Goal: Transaction & Acquisition: Purchase product/service

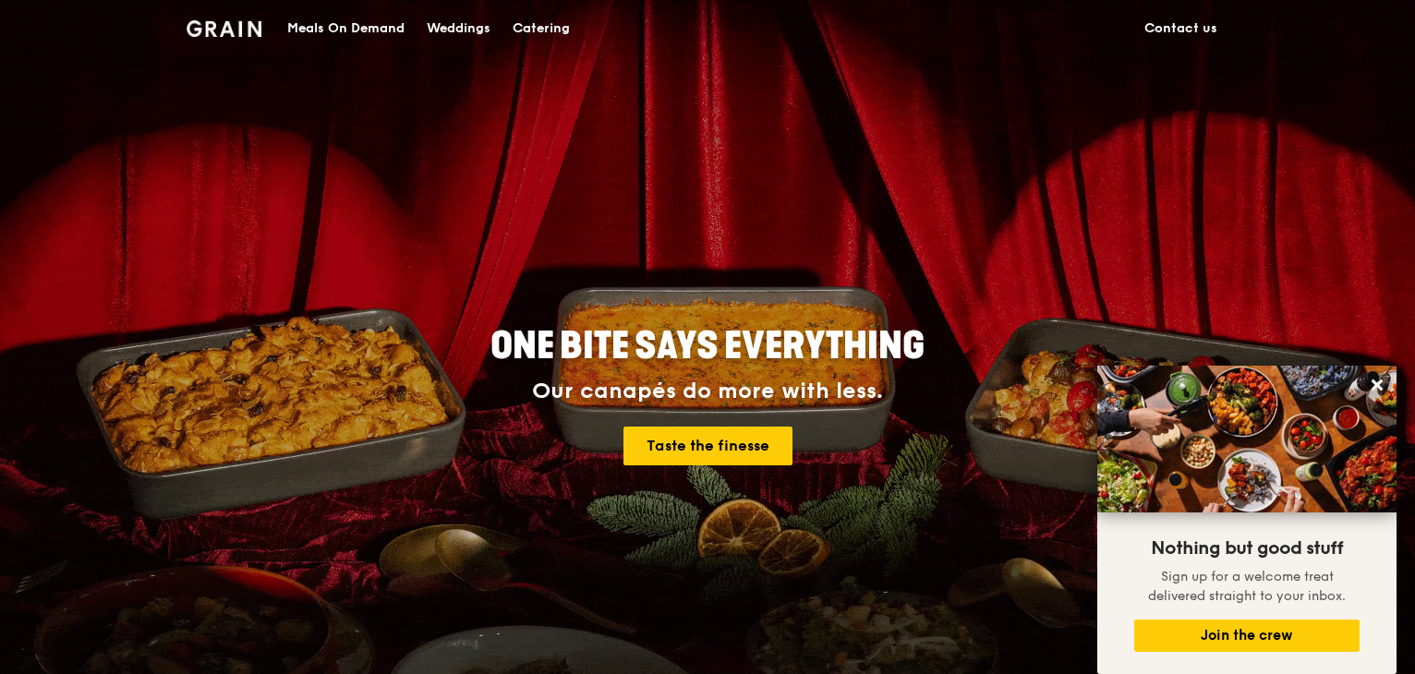
click at [386, 34] on div "Meals On Demand" at bounding box center [345, 28] width 117 height 55
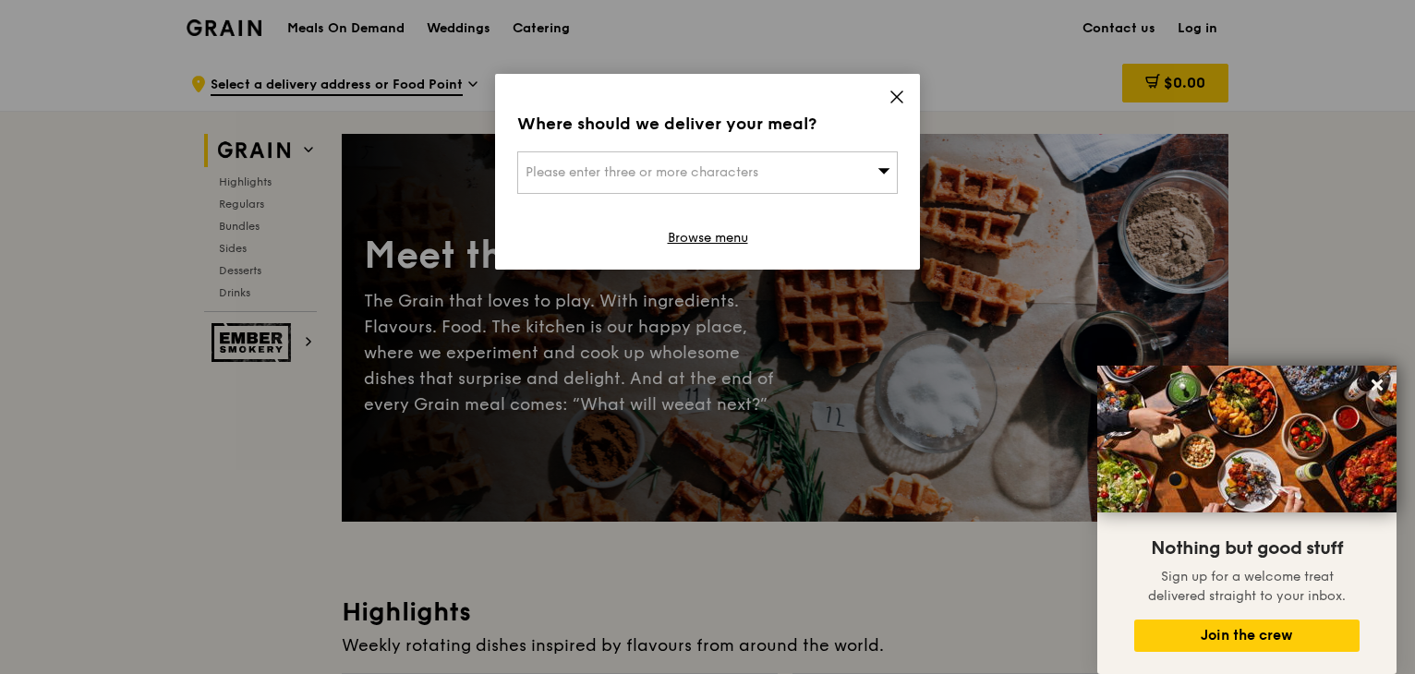
click at [843, 170] on div "Please enter three or more characters" at bounding box center [707, 172] width 380 height 42
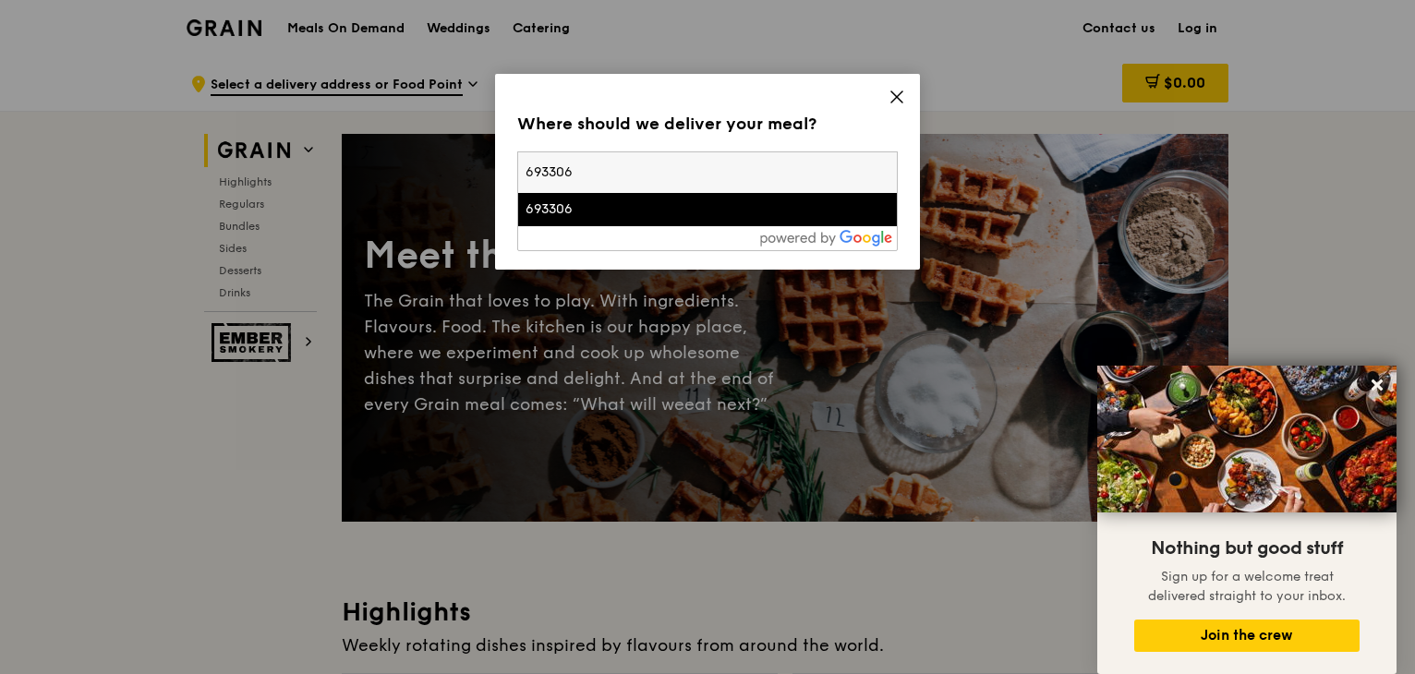
click at [706, 181] on input "693306" at bounding box center [707, 172] width 379 height 41
type input "6"
type input "018937"
click at [709, 205] on div "9 Straits View" at bounding box center [661, 209] width 273 height 18
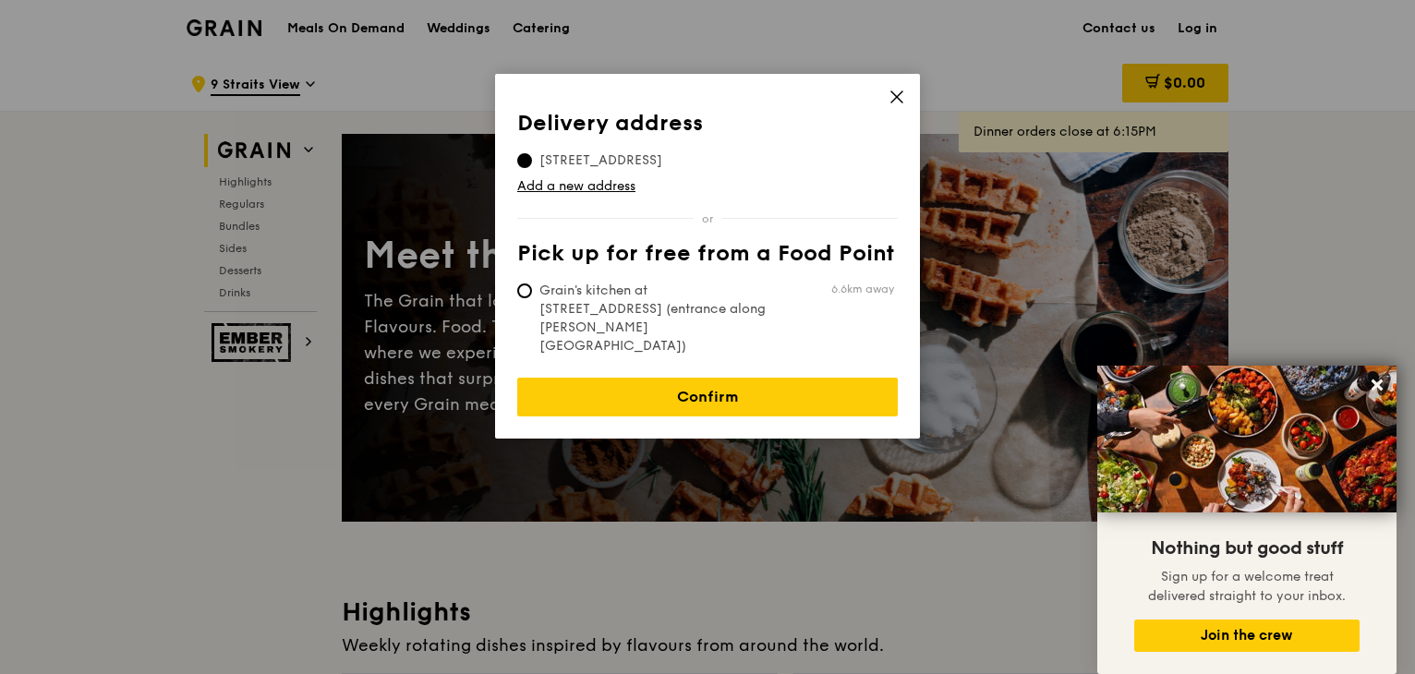
click at [537, 298] on span "Grain's kitchen at [STREET_ADDRESS] (entrance along [PERSON_NAME][GEOGRAPHIC_DA…" at bounding box center [654, 319] width 275 height 74
click at [532, 298] on input "Grain's kitchen at [STREET_ADDRESS] (entrance along [PERSON_NAME][GEOGRAPHIC_DA…" at bounding box center [524, 291] width 15 height 15
radio input "true"
click at [552, 170] on td "Add a new address" at bounding box center [707, 183] width 380 height 26
click at [536, 163] on span "[STREET_ADDRESS]" at bounding box center [600, 160] width 167 height 18
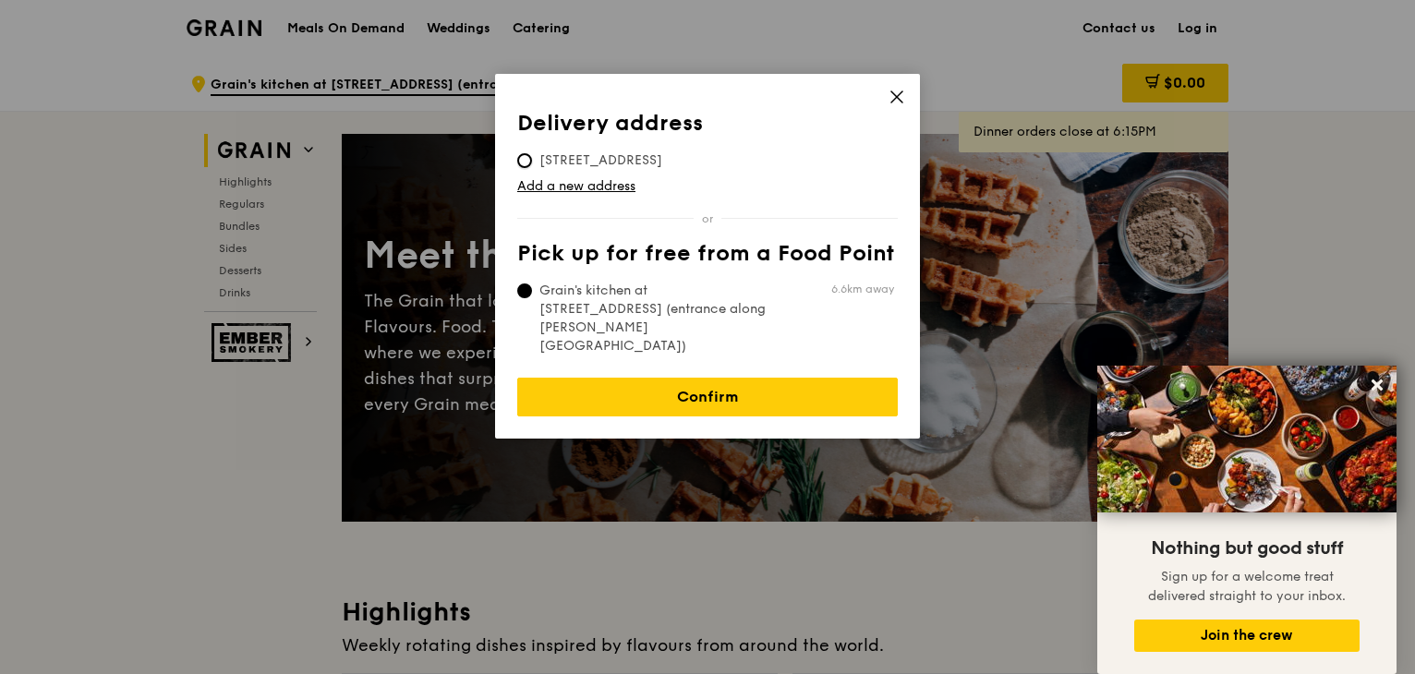
click at [532, 163] on input "[STREET_ADDRESS]" at bounding box center [524, 160] width 15 height 15
radio input "true"
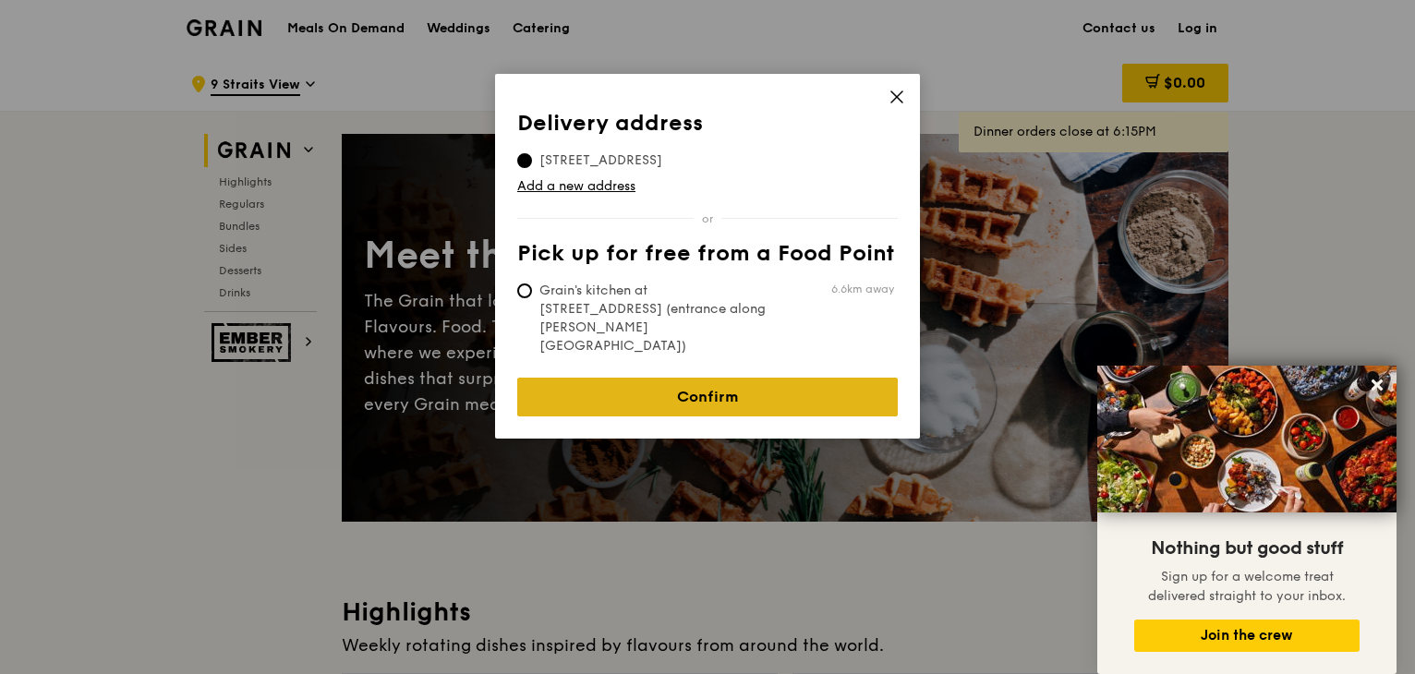
click at [730, 378] on link "Confirm" at bounding box center [707, 397] width 380 height 39
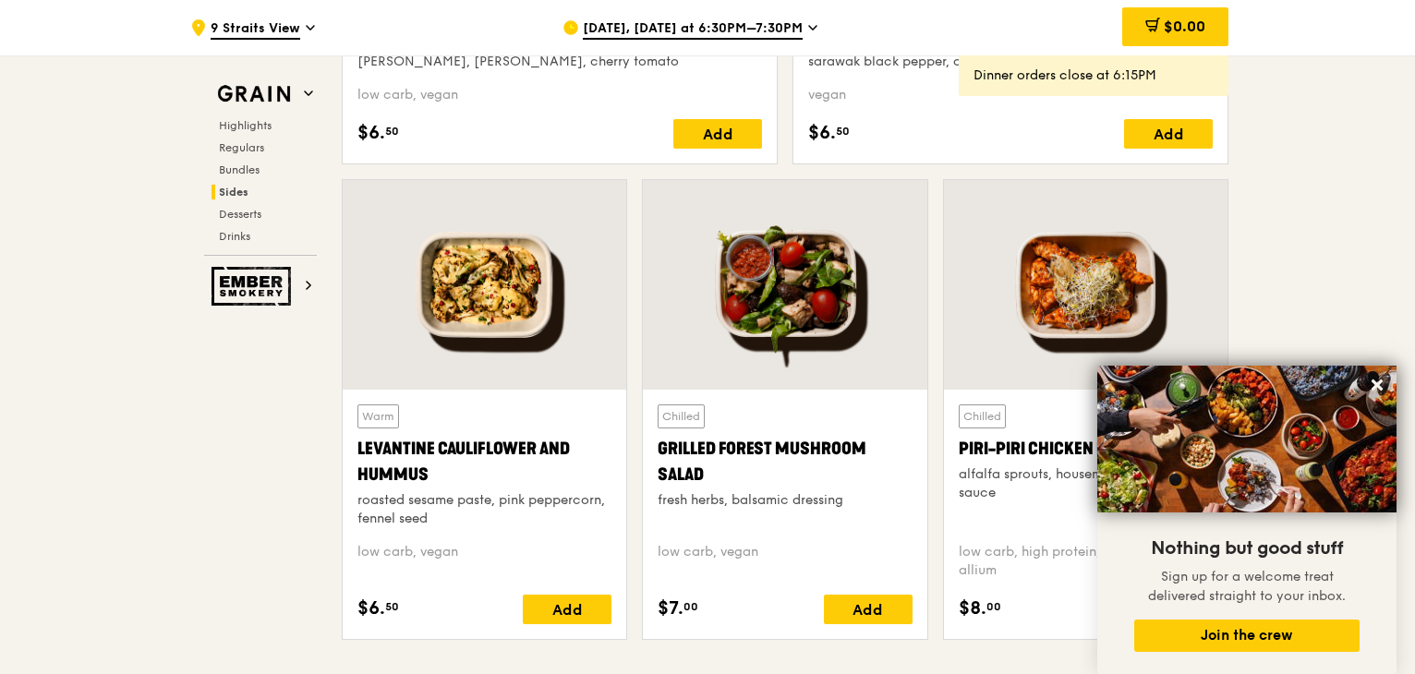
scroll to position [4617, 0]
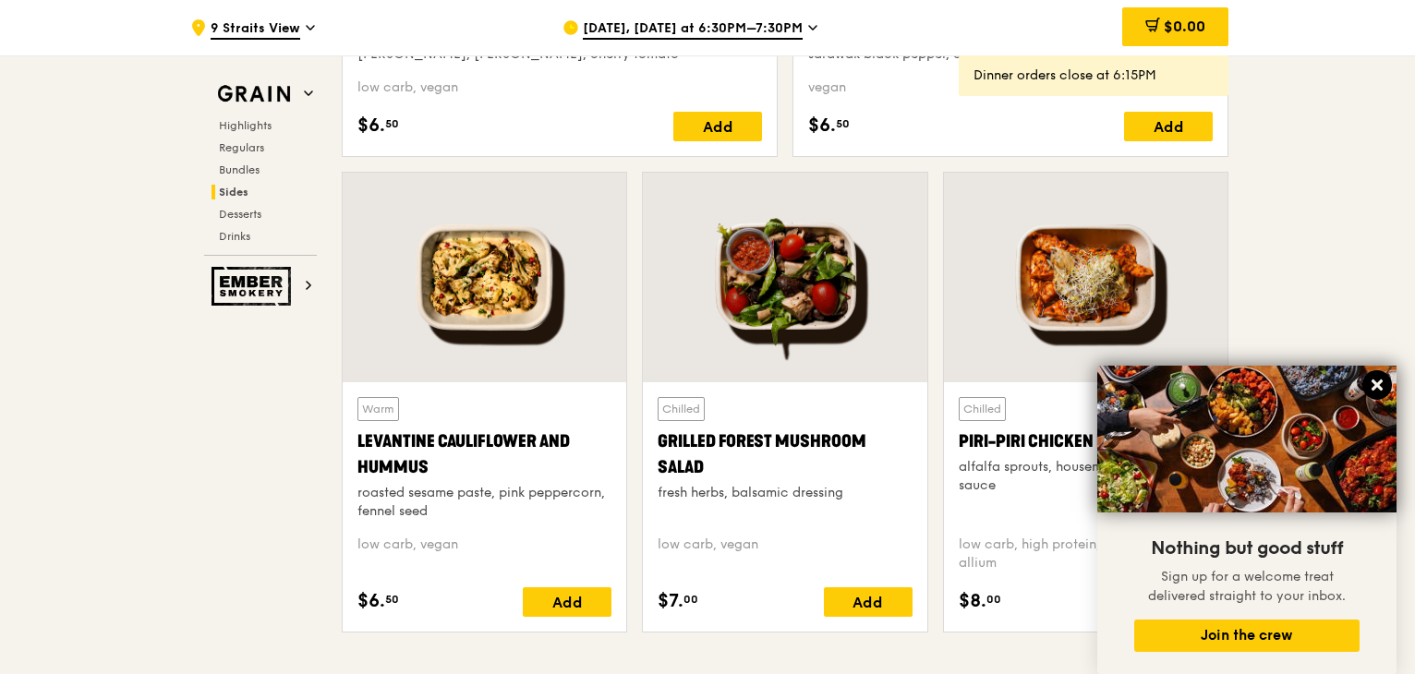
click at [1377, 380] on icon at bounding box center [1377, 385] width 17 height 17
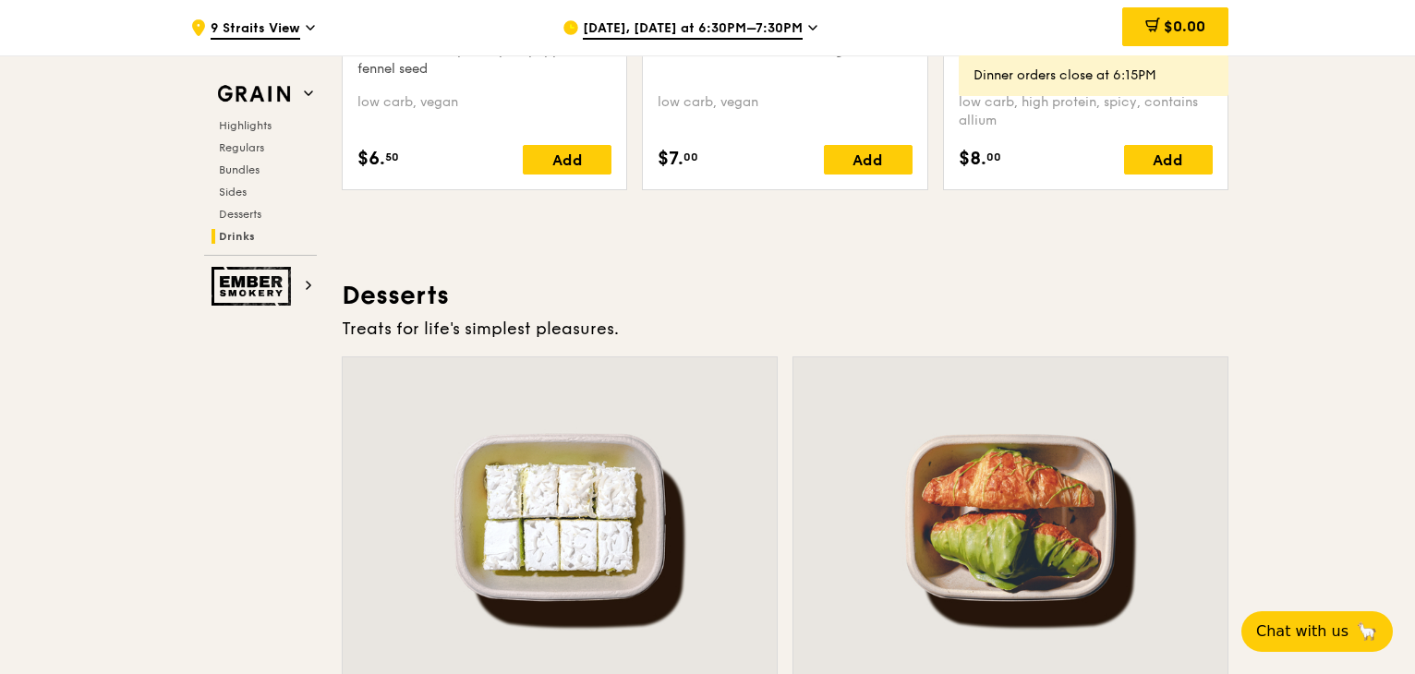
scroll to position [7761, 0]
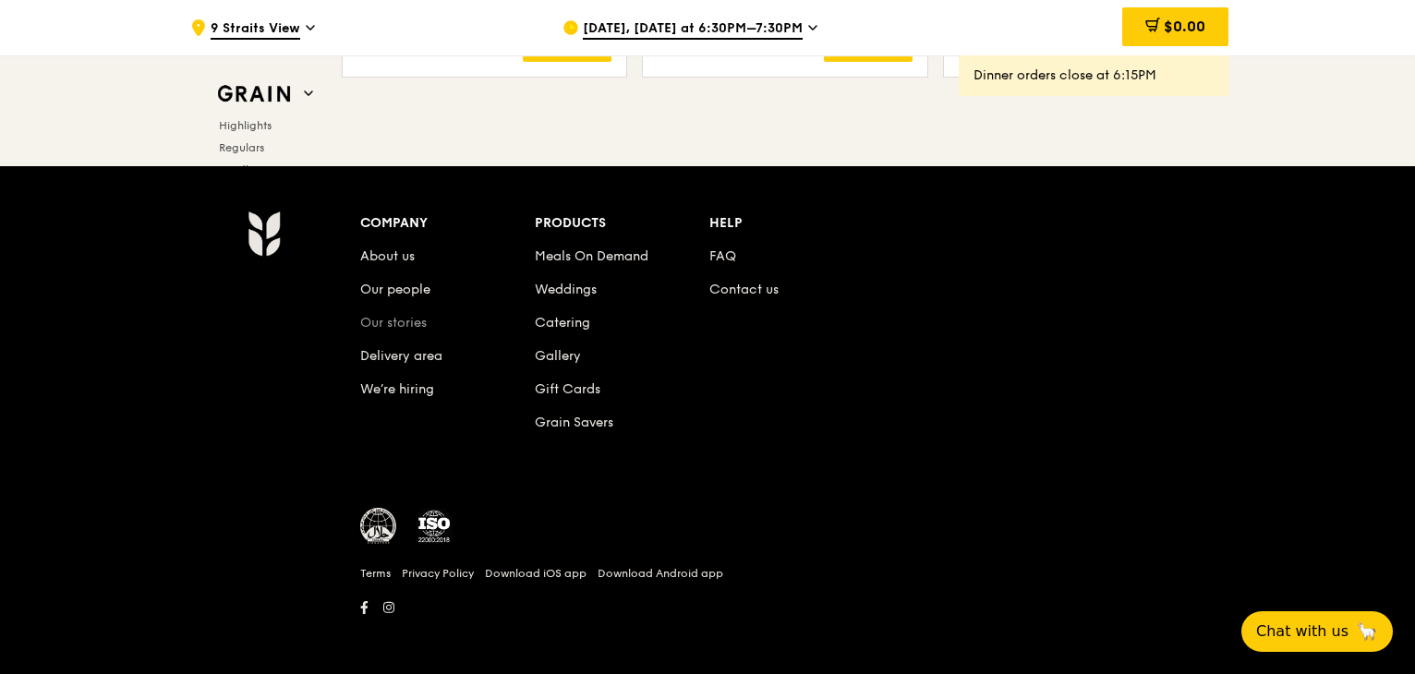
click at [419, 315] on link "Our stories" at bounding box center [393, 323] width 66 height 16
